Goal: Book appointment/travel/reservation

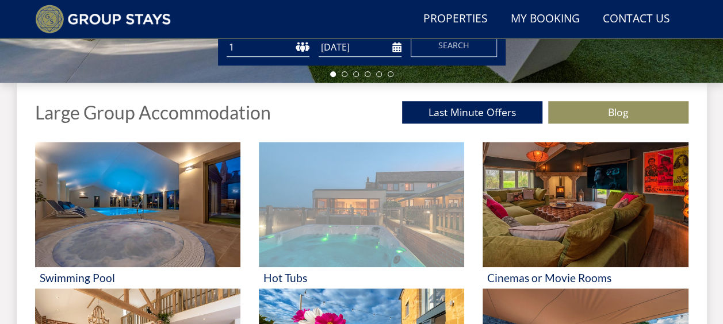
scroll to position [318, 0]
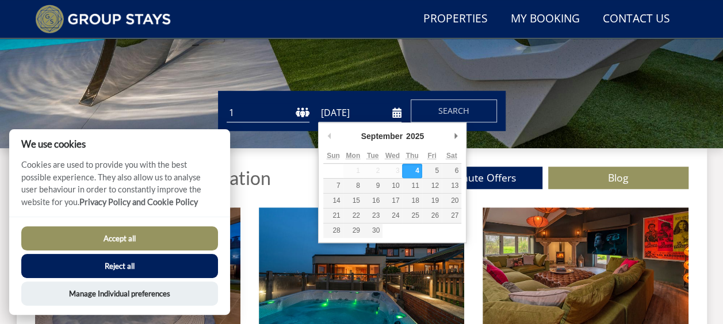
click at [336, 110] on input "[DATE]" at bounding box center [359, 112] width 83 height 19
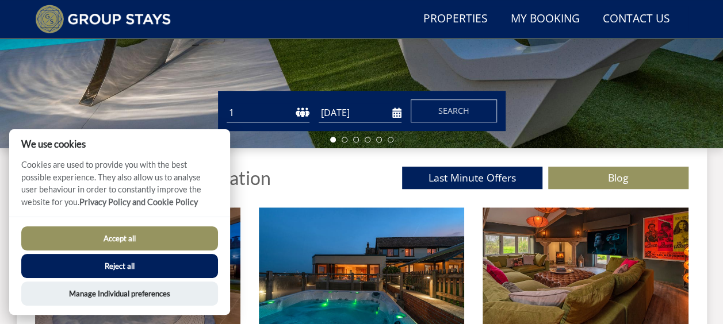
click at [393, 110] on input "03/07/2026" at bounding box center [359, 112] width 83 height 19
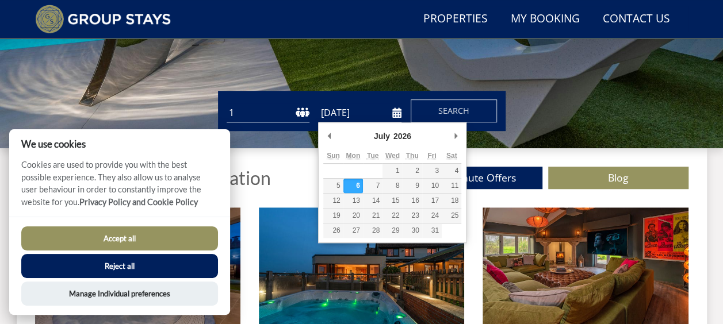
click at [349, 114] on input "06/07/2026" at bounding box center [359, 112] width 83 height 19
type input "03/07/2026"
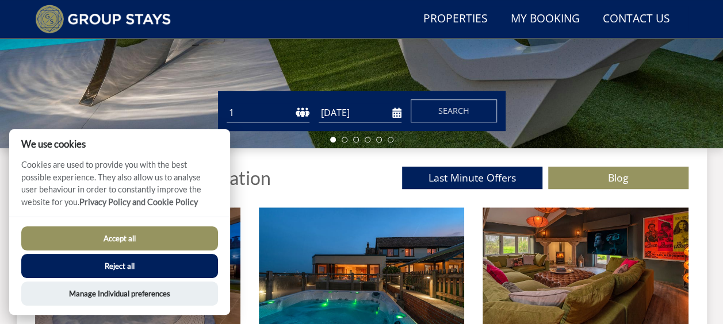
drag, startPoint x: 302, startPoint y: 119, endPoint x: 299, endPoint y: 114, distance: 6.2
click at [302, 119] on select "1 2 3 4 5 6 7 8 9 10 11 12 13 14 15 16 17 18 19 20 21 22 23 24 25 26 27 28 29 3…" at bounding box center [267, 112] width 83 height 19
select select "15"
click at [226, 103] on select "1 2 3 4 5 6 7 8 9 10 11 12 13 14 15 16 17 18 19 20 21 22 23 24 25 26 27 28 29 3…" at bounding box center [267, 112] width 83 height 19
click at [477, 114] on button "Search" at bounding box center [453, 110] width 86 height 23
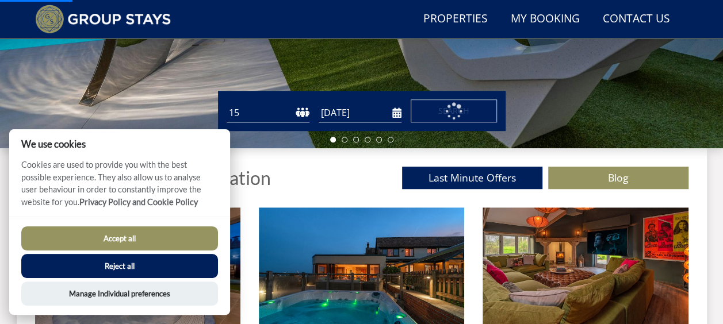
click at [110, 239] on button "Accept all" at bounding box center [119, 238] width 197 height 24
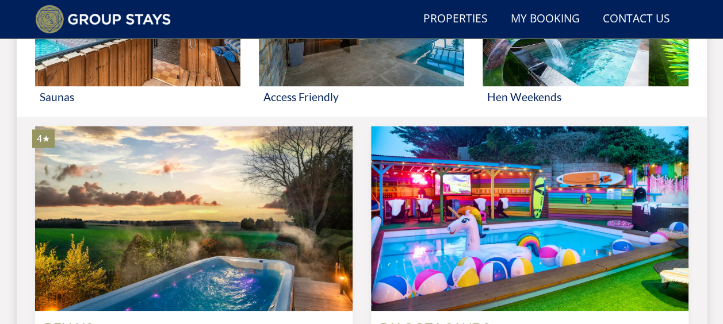
scroll to position [893, 0]
